Goal: Transaction & Acquisition: Purchase product/service

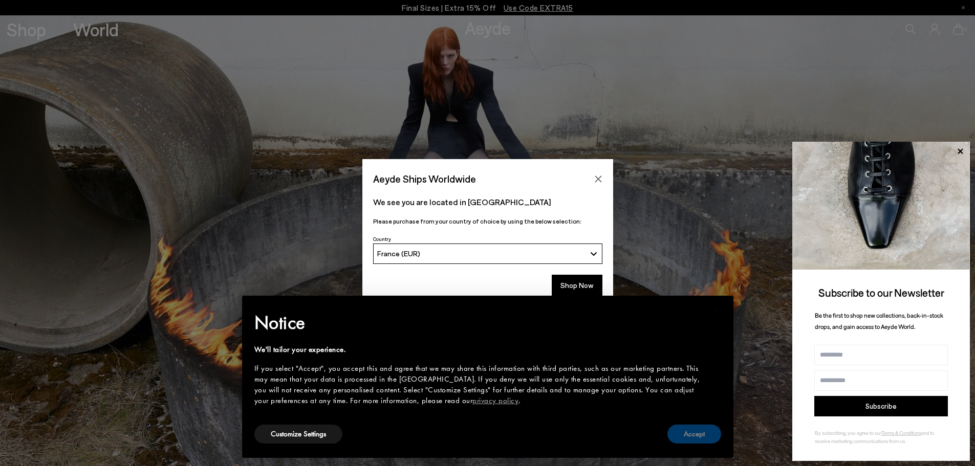
click at [687, 438] on button "Accept" at bounding box center [695, 434] width 54 height 19
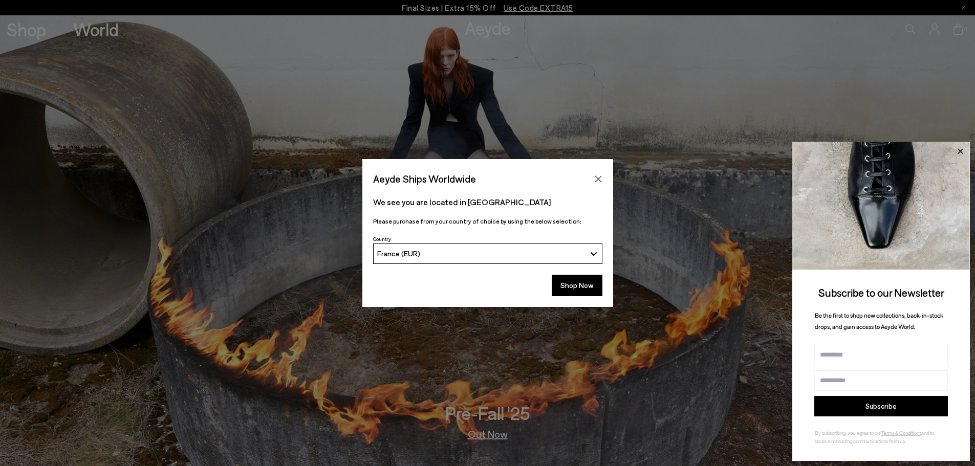
click at [963, 152] on icon at bounding box center [960, 151] width 13 height 13
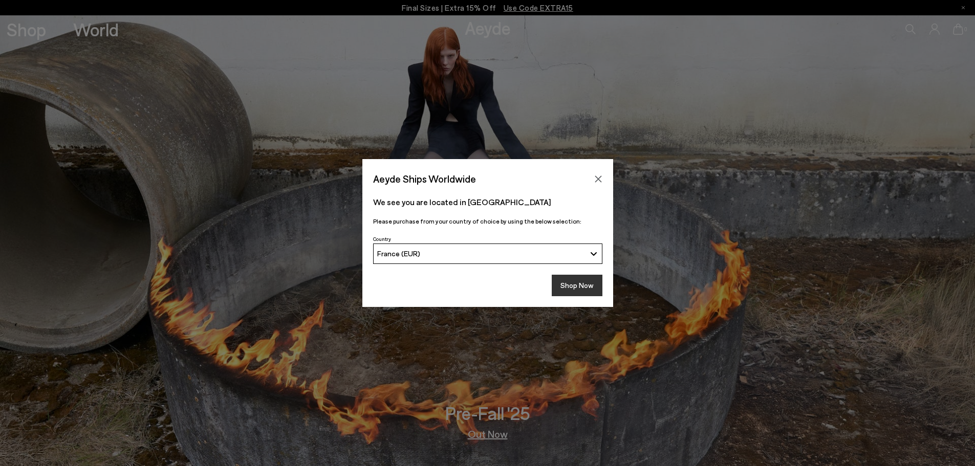
click at [566, 288] on button "Shop Now" at bounding box center [577, 286] width 51 height 22
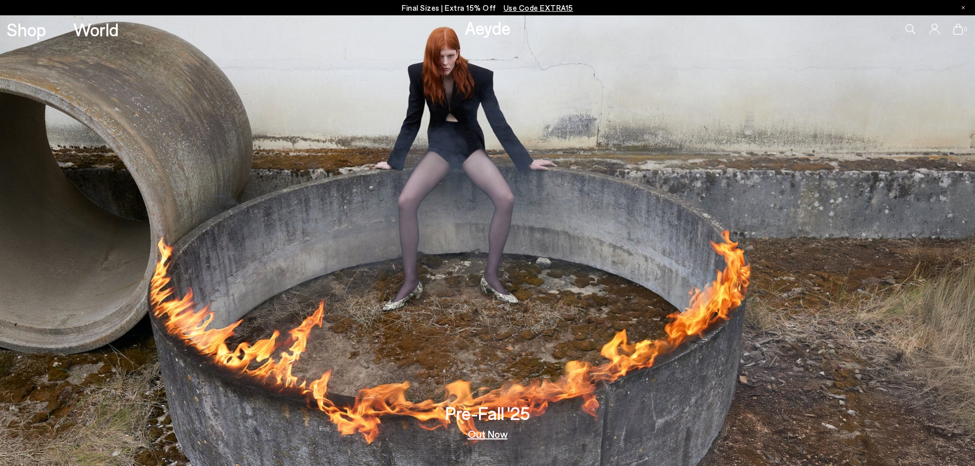
click at [433, 7] on p "Final Sizes | Extra 15% Off Use Code EXTRA15" at bounding box center [488, 8] width 172 height 13
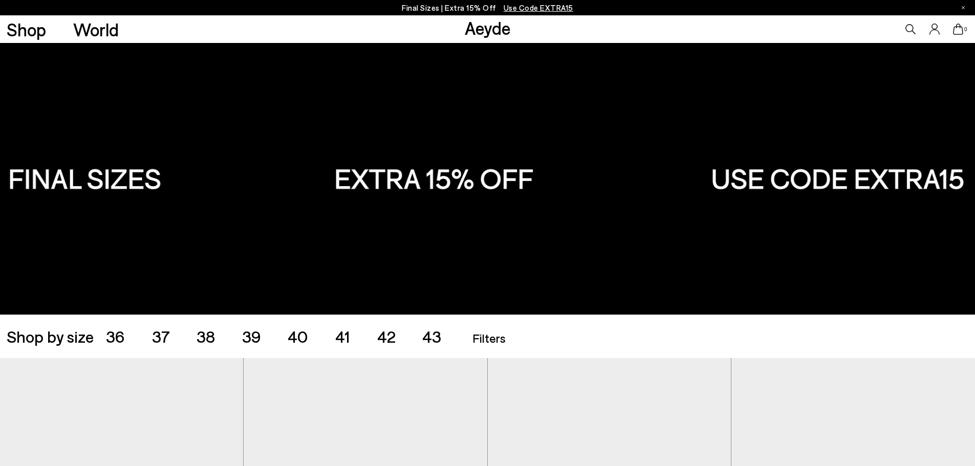
click at [149, 340] on ul "36 37 38 39 40 41 42 43" at bounding box center [287, 336] width 362 height 16
click at [162, 335] on span "37" at bounding box center [161, 336] width 18 height 19
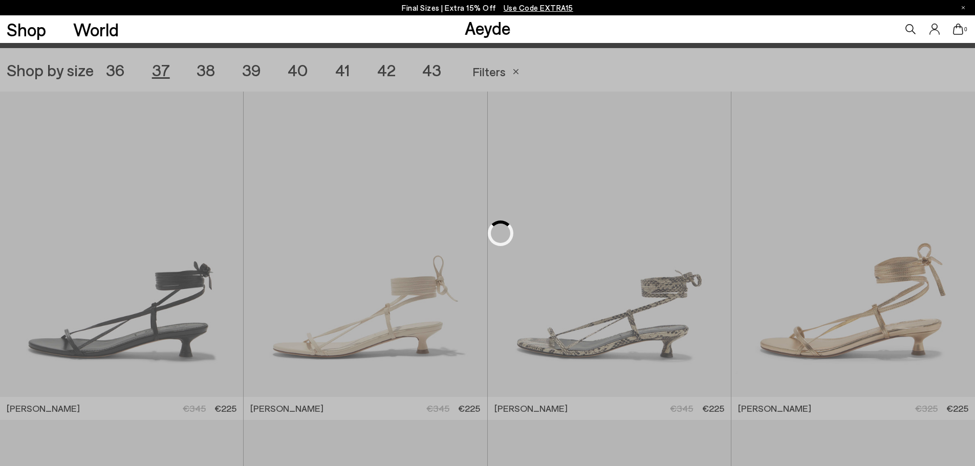
scroll to position [272, 0]
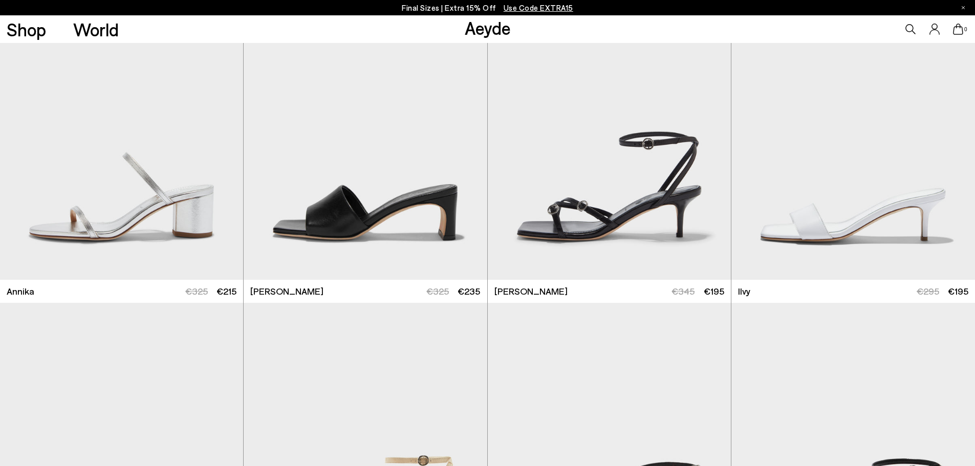
scroll to position [733, 0]
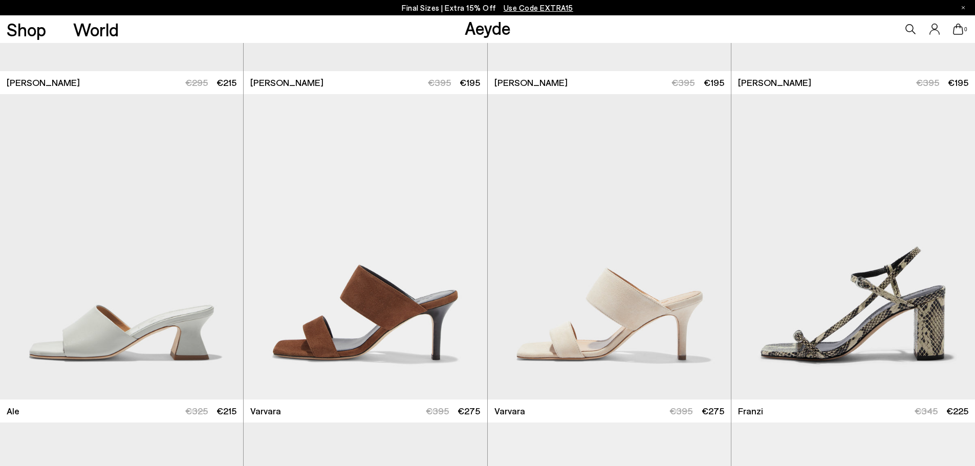
scroll to position [1296, 0]
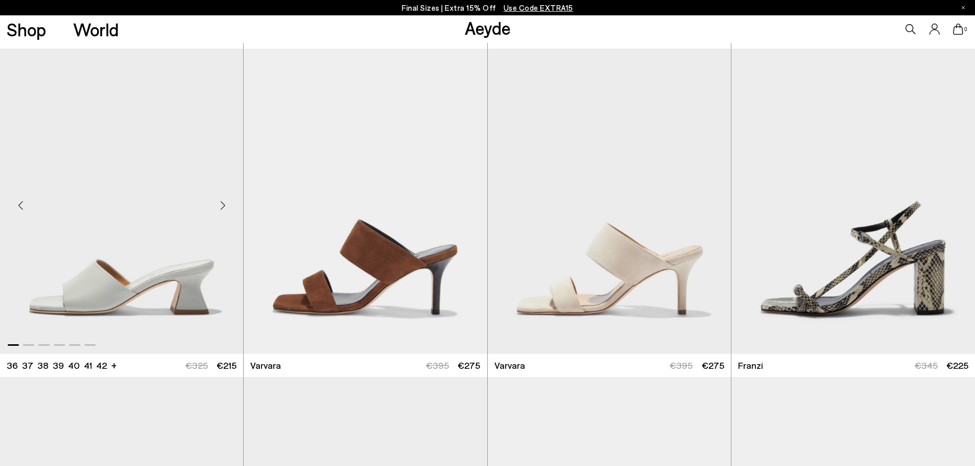
click at [222, 209] on div "Next slide" at bounding box center [222, 205] width 31 height 31
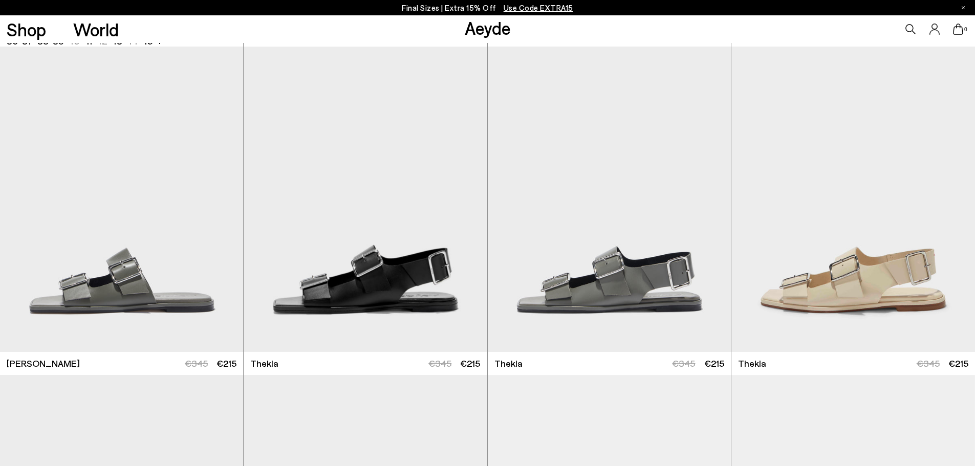
scroll to position [2798, 0]
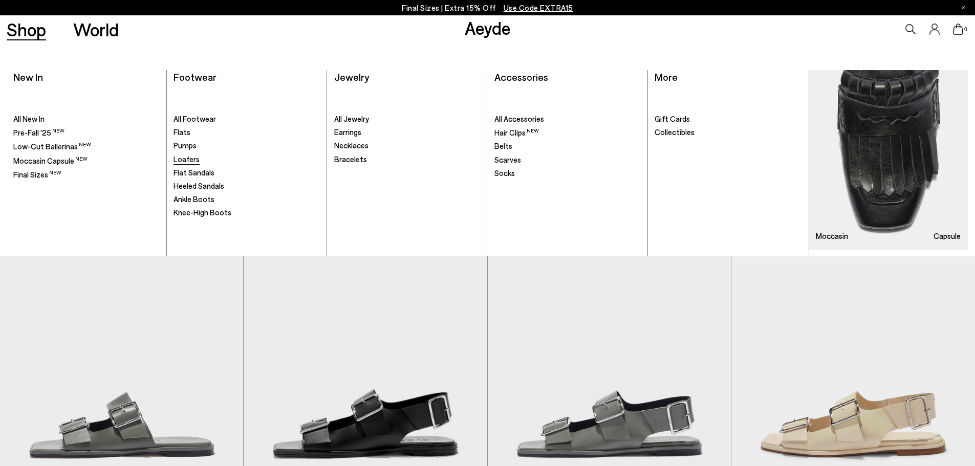
click at [186, 162] on span "Loafers" at bounding box center [187, 159] width 26 height 9
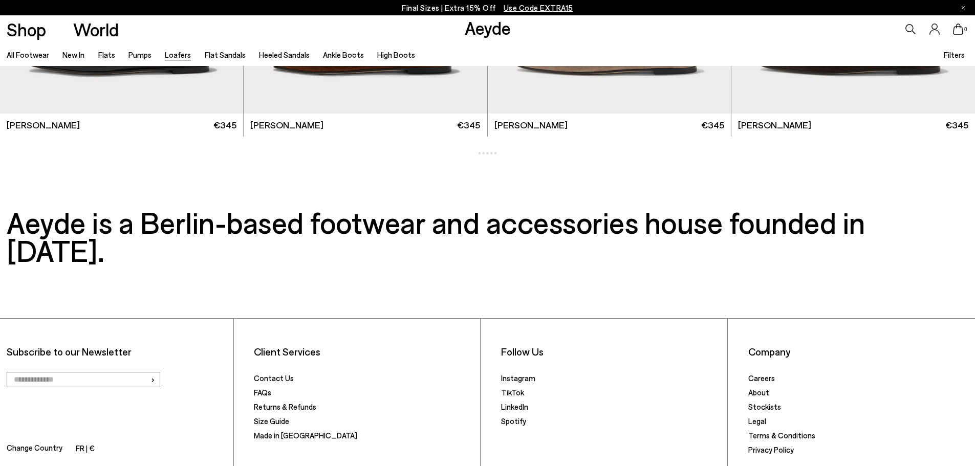
scroll to position [2616, 0]
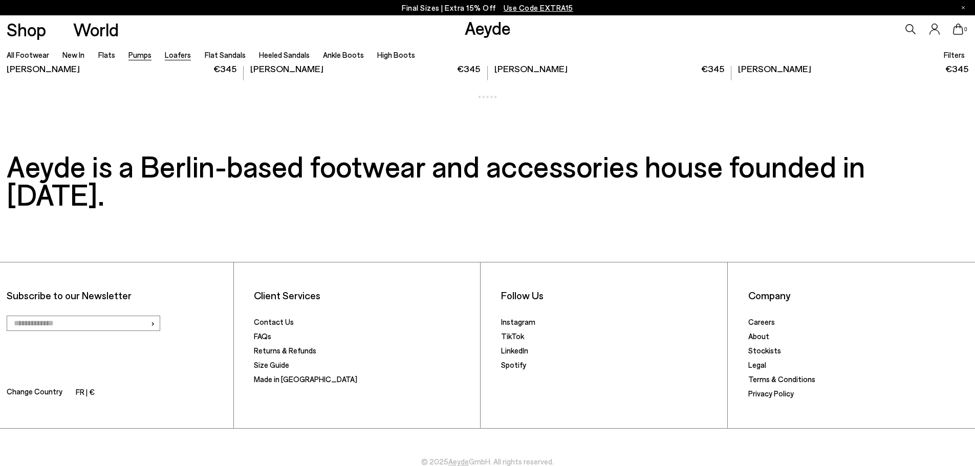
click at [137, 55] on link "Pumps" at bounding box center [140, 54] width 23 height 9
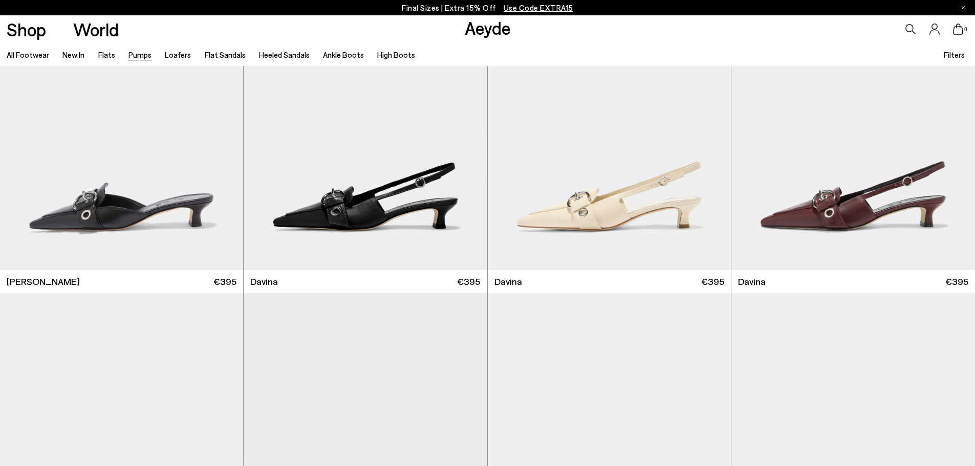
scroll to position [2406, 0]
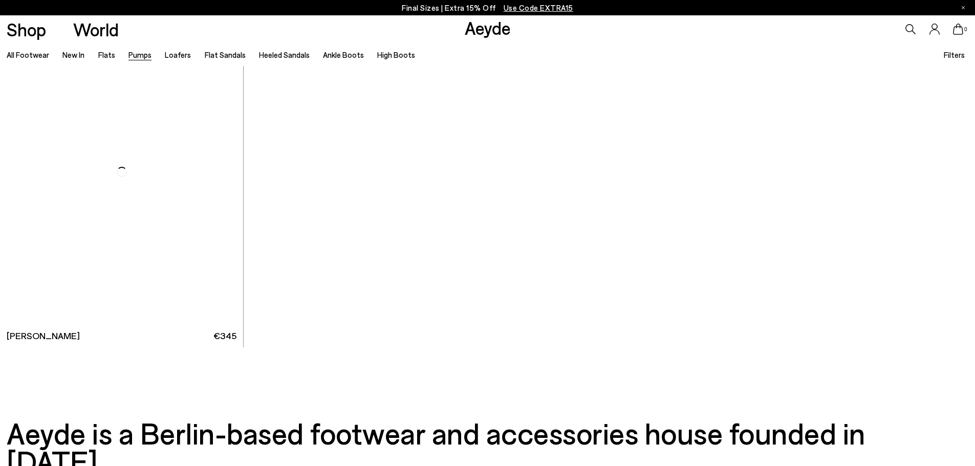
scroll to position [5683, 0]
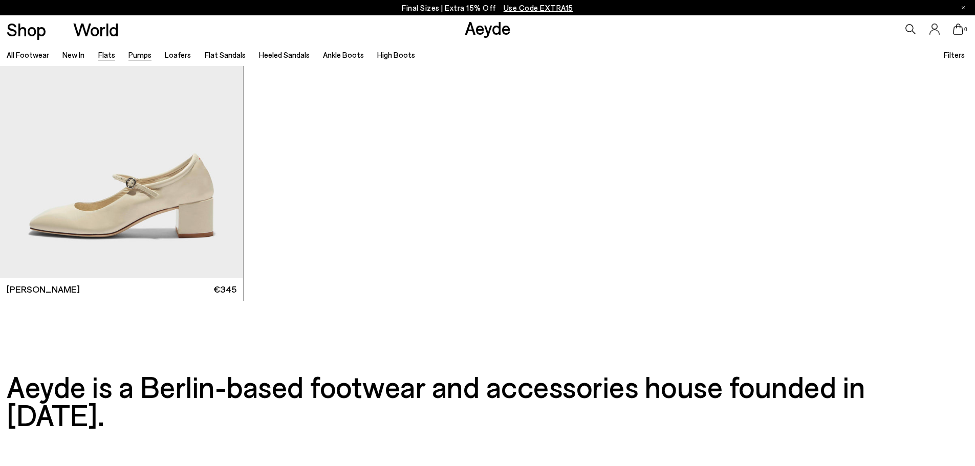
click at [102, 58] on link "Flats" at bounding box center [106, 54] width 17 height 9
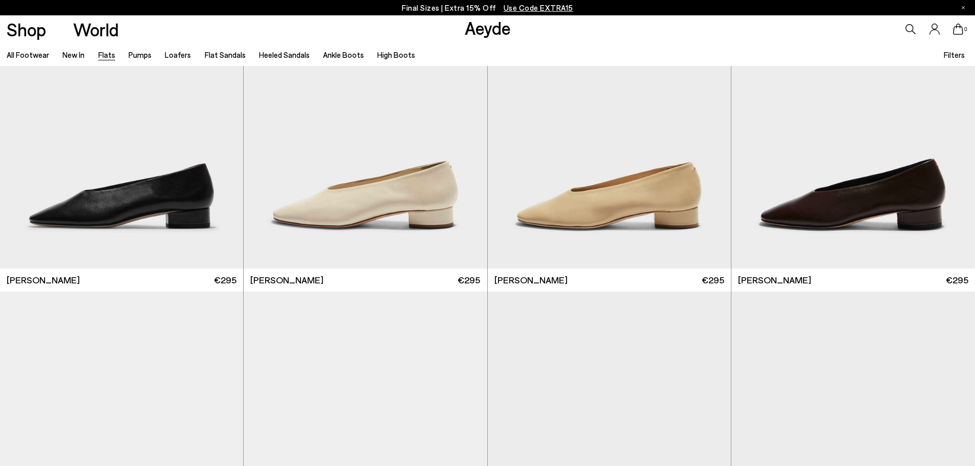
scroll to position [3379, 0]
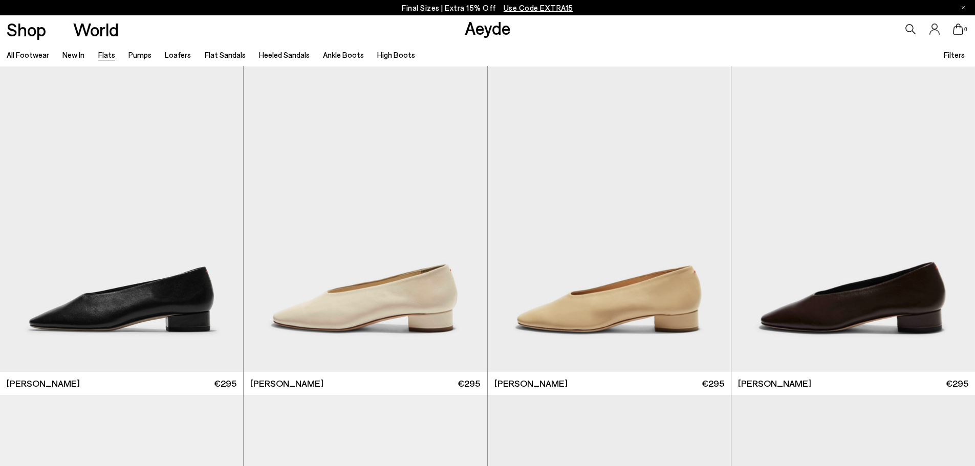
scroll to position [3226, 0]
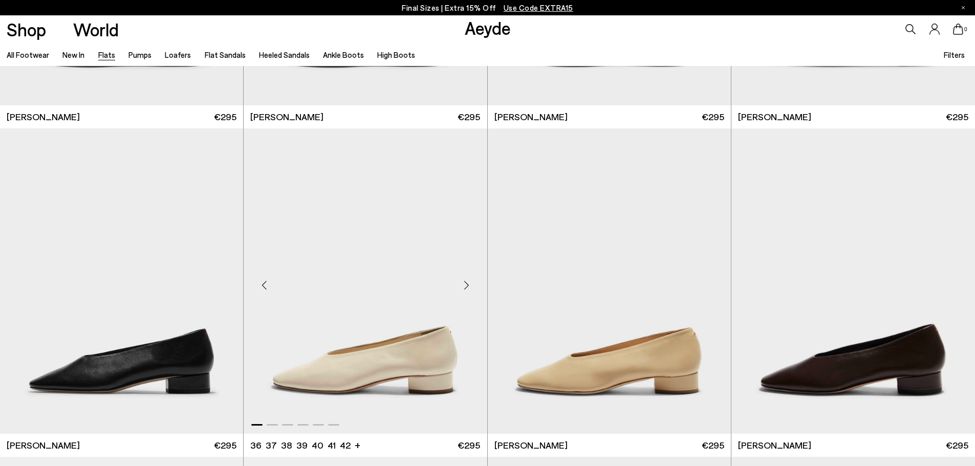
click at [374, 349] on img "1 / 6" at bounding box center [365, 282] width 243 height 306
click at [618, 350] on img "1 / 6" at bounding box center [609, 282] width 243 height 306
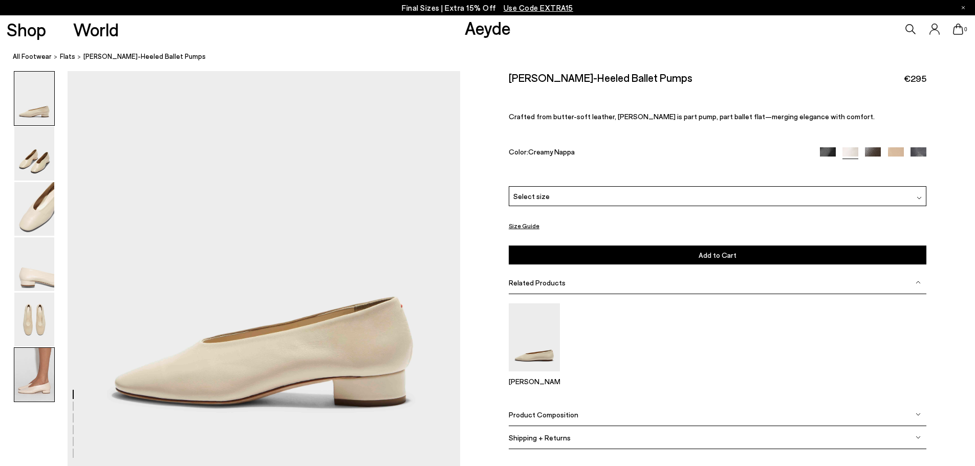
click at [23, 388] on img at bounding box center [34, 375] width 40 height 54
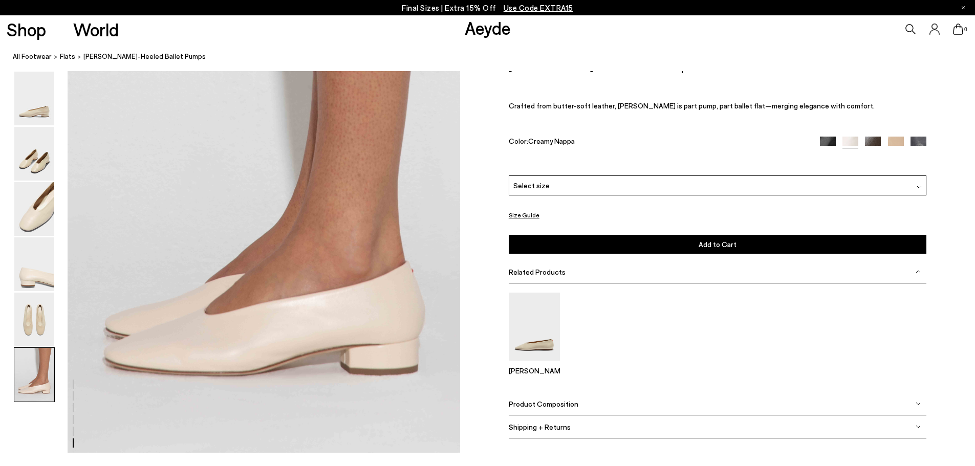
scroll to position [2665, 0]
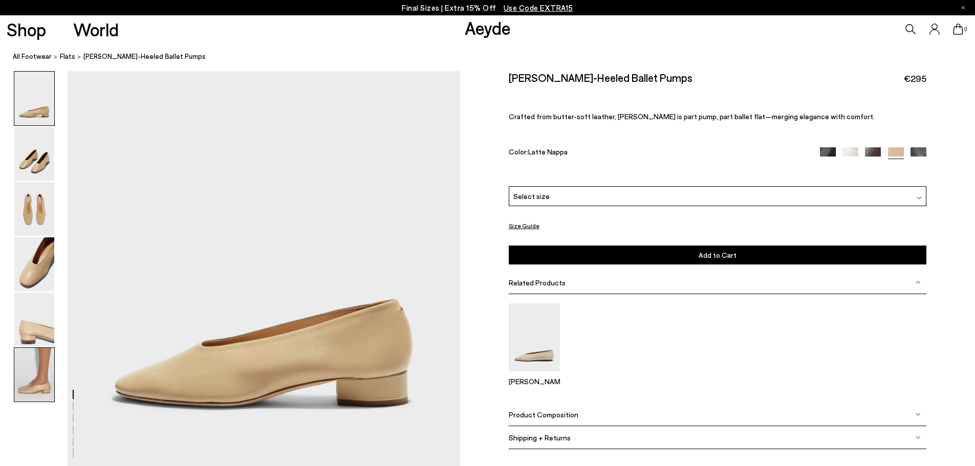
click at [34, 381] on img at bounding box center [34, 375] width 40 height 54
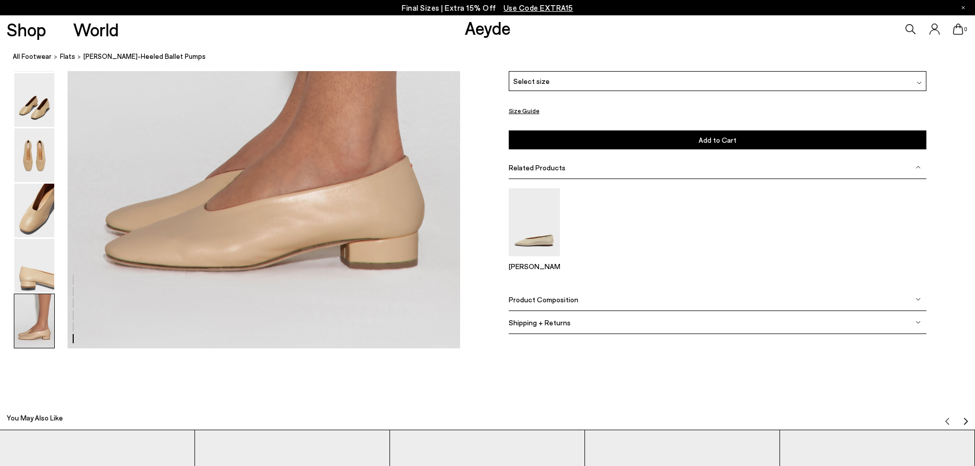
scroll to position [2772, 0]
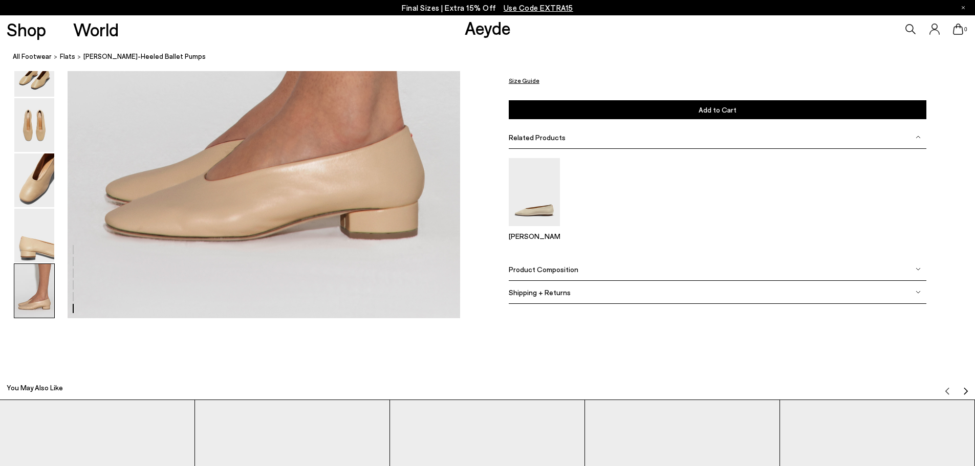
click at [546, 263] on div "Product Composition" at bounding box center [718, 269] width 418 height 23
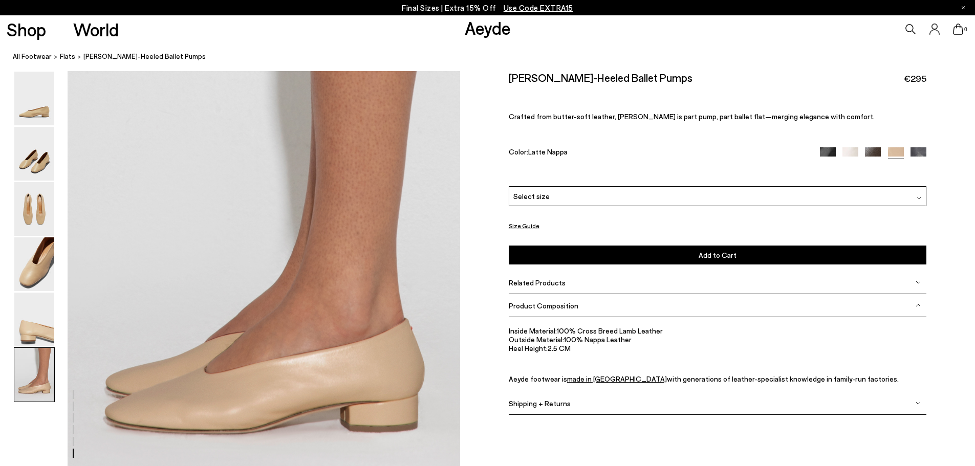
scroll to position [2619, 0]
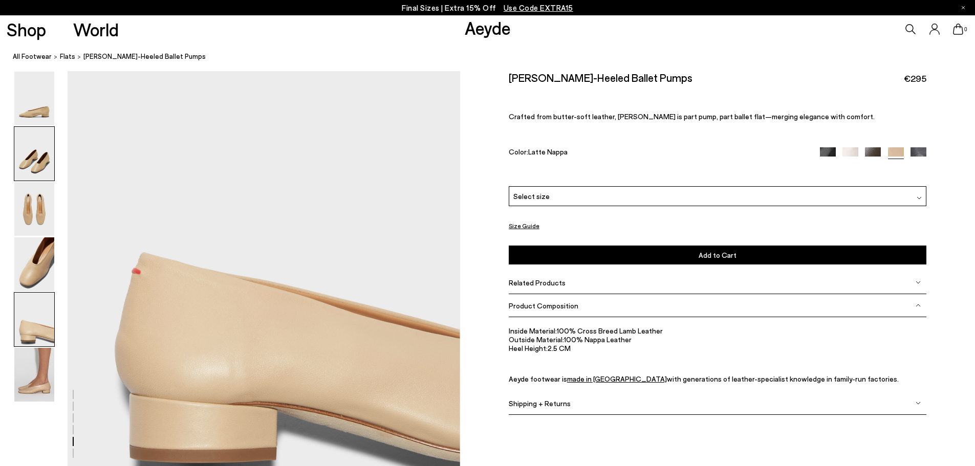
click at [36, 163] on img at bounding box center [34, 154] width 40 height 54
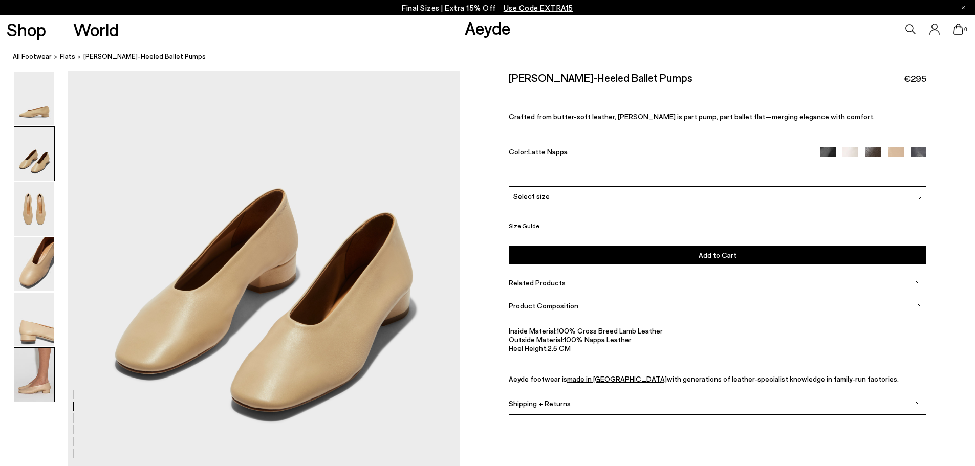
click at [44, 387] on img at bounding box center [34, 375] width 40 height 54
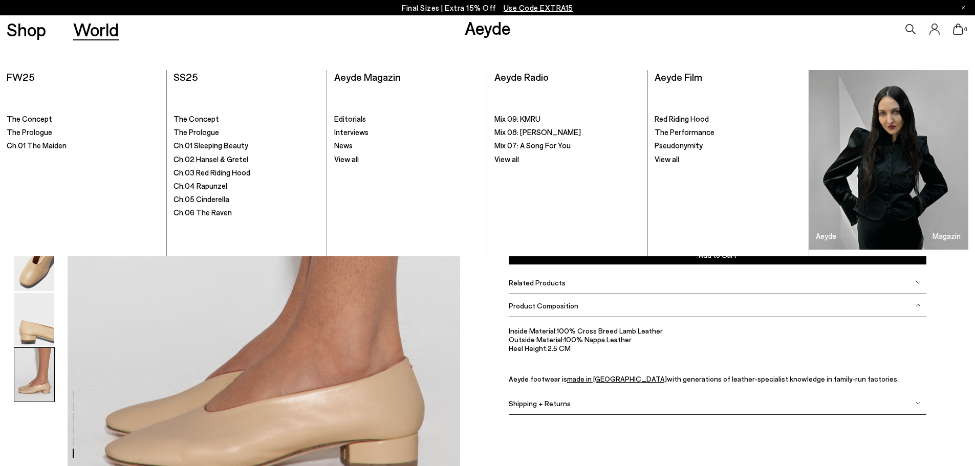
scroll to position [2568, 0]
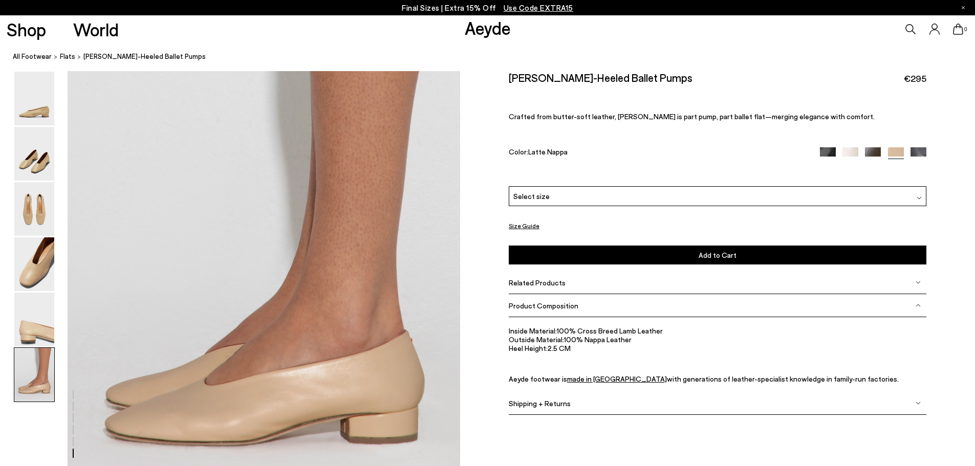
click at [41, 156] on img at bounding box center [34, 154] width 40 height 54
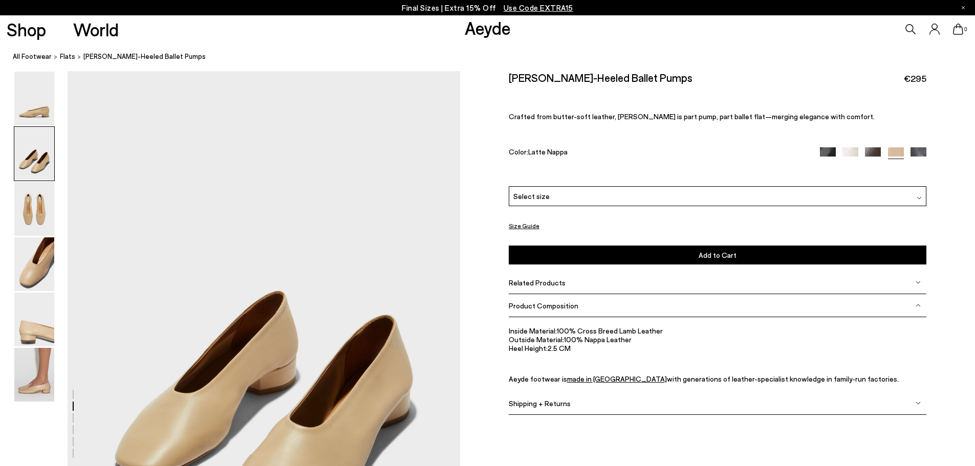
scroll to position [449, 0]
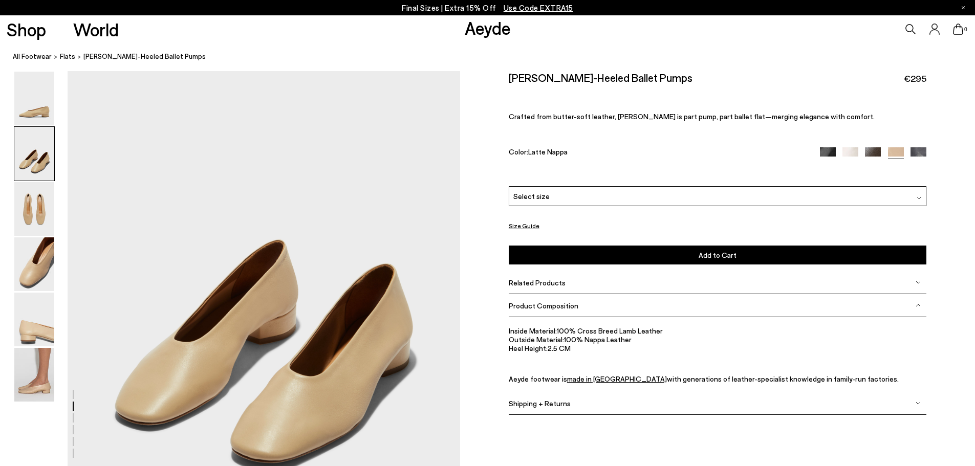
click at [554, 192] on div "Select size" at bounding box center [718, 196] width 418 height 20
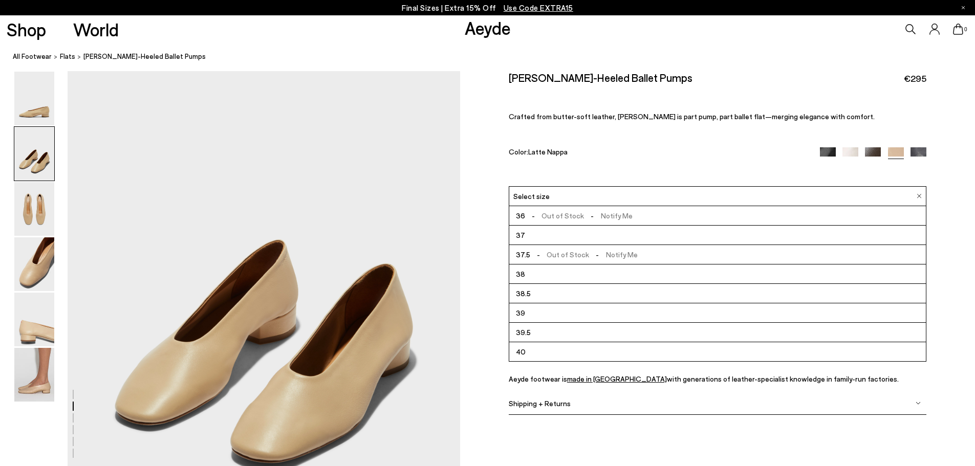
click at [529, 233] on li "37" at bounding box center [717, 235] width 417 height 19
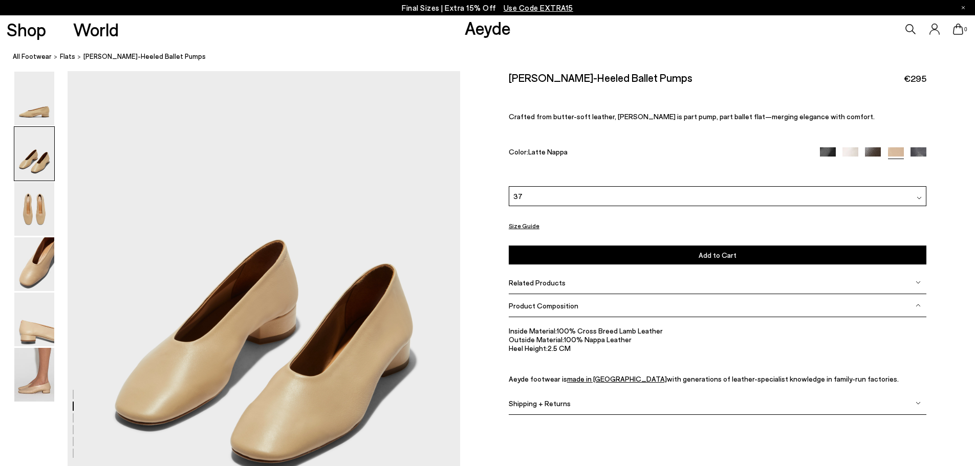
click at [522, 231] on button "Size Guide" at bounding box center [524, 226] width 31 height 13
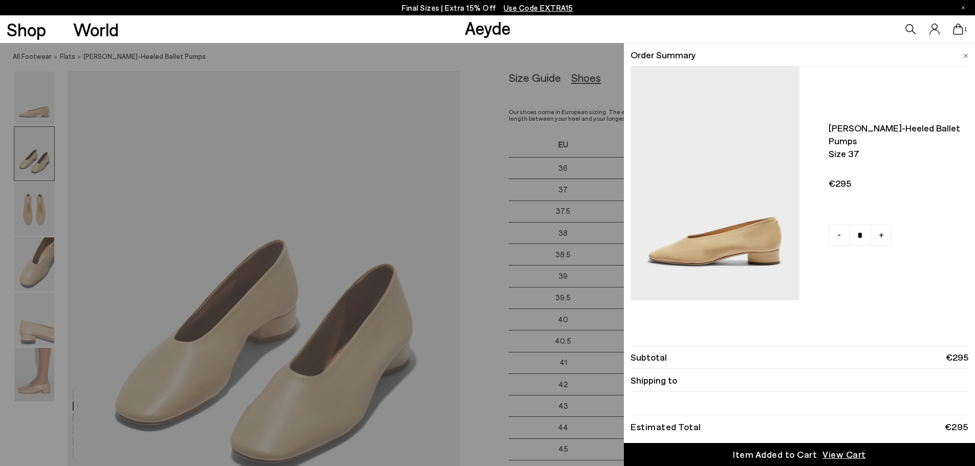
click at [962, 53] on li "Order Summary" at bounding box center [800, 55] width 338 height 23
click at [965, 55] on img at bounding box center [966, 56] width 5 height 5
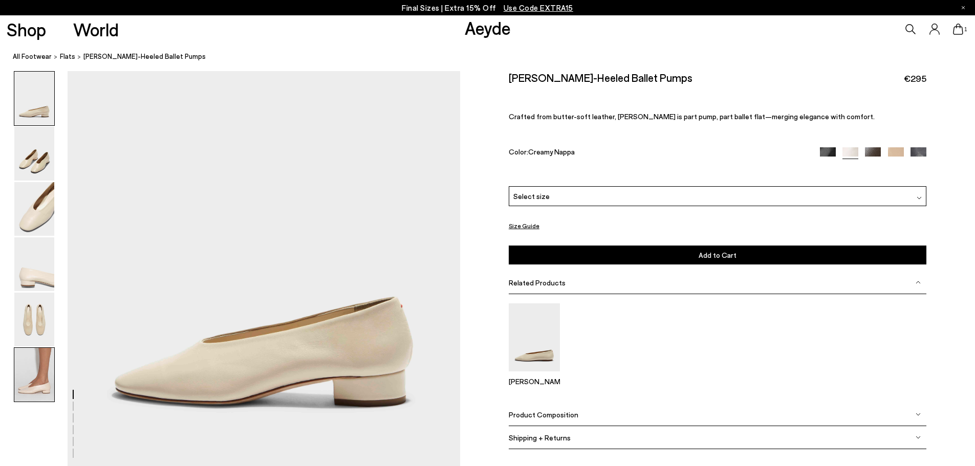
click at [24, 387] on img at bounding box center [34, 375] width 40 height 54
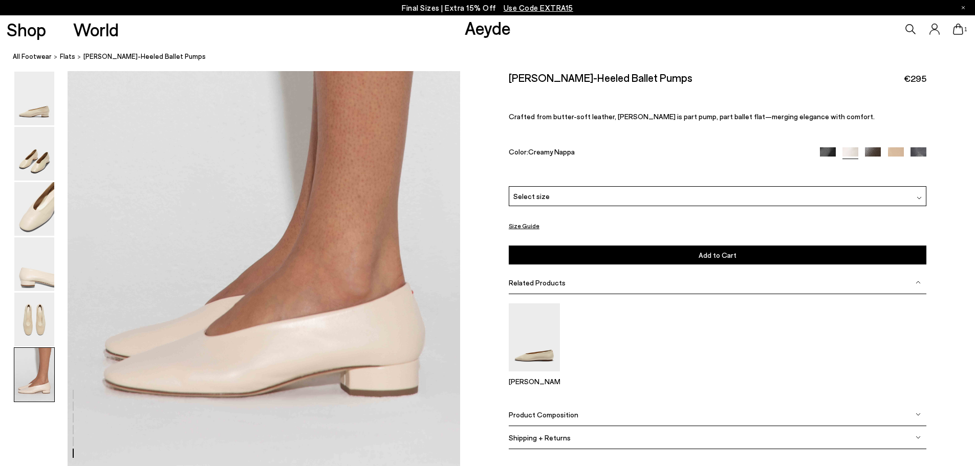
scroll to position [2619, 0]
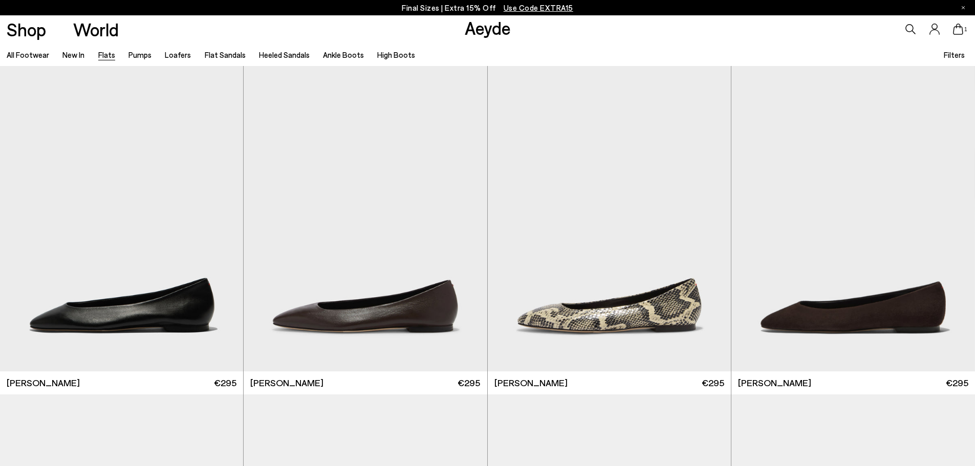
scroll to position [3226, 0]
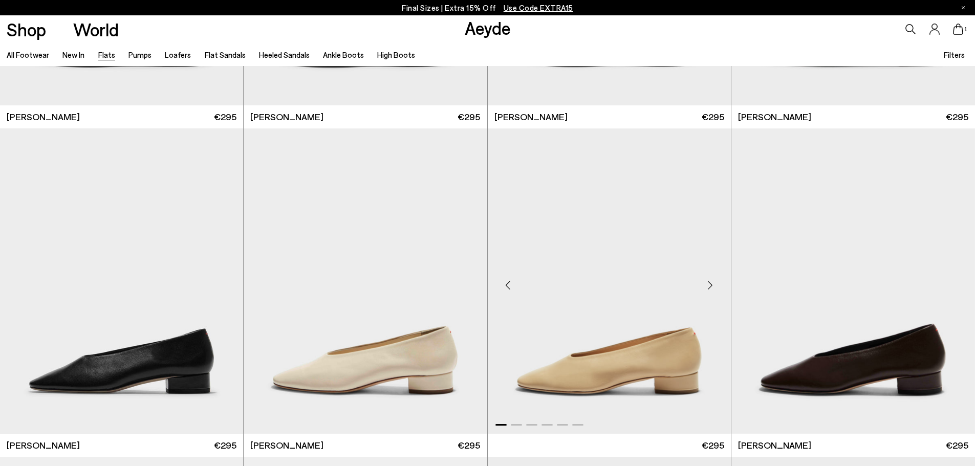
click at [669, 375] on img "1 / 6" at bounding box center [609, 282] width 243 height 306
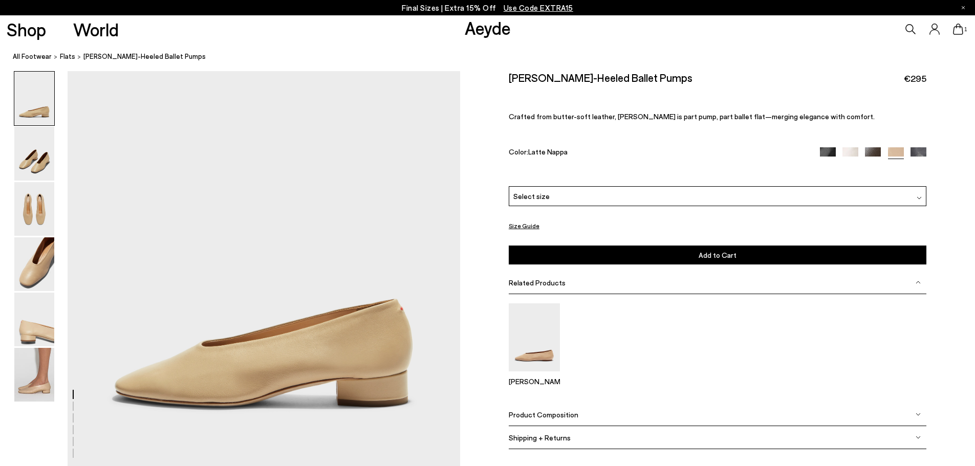
click at [964, 26] on div "1" at bounding box center [812, 29] width 325 height 28
click at [959, 32] on icon at bounding box center [958, 29] width 10 height 11
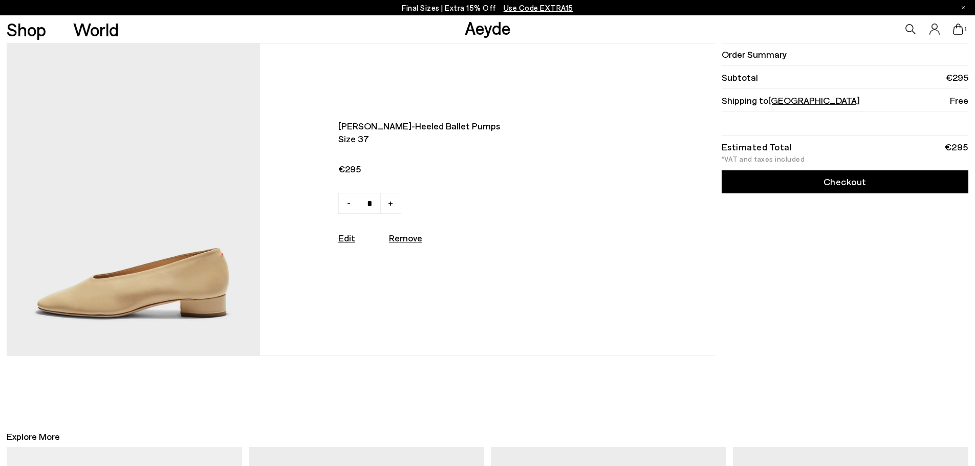
click at [834, 184] on link "Checkout" at bounding box center [845, 181] width 247 height 23
